Goal: Information Seeking & Learning: Learn about a topic

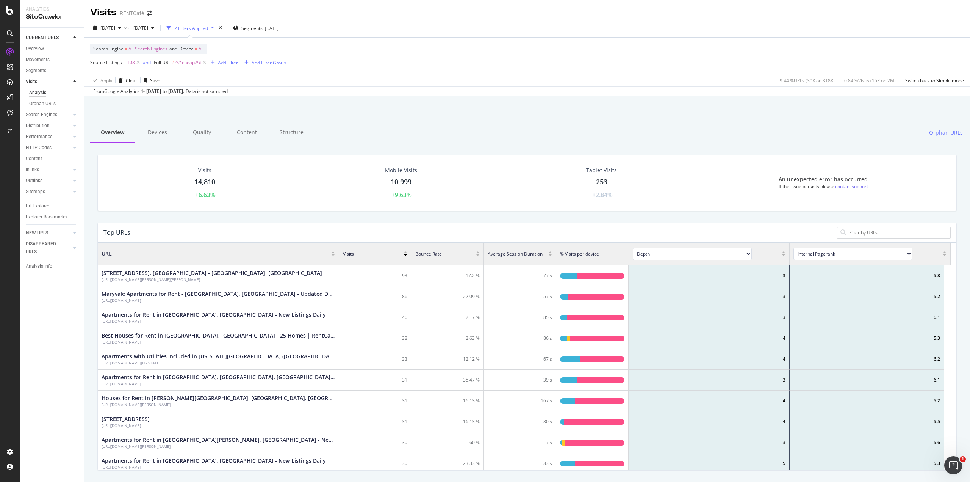
scroll to position [221, 848]
